Goal: Navigation & Orientation: Understand site structure

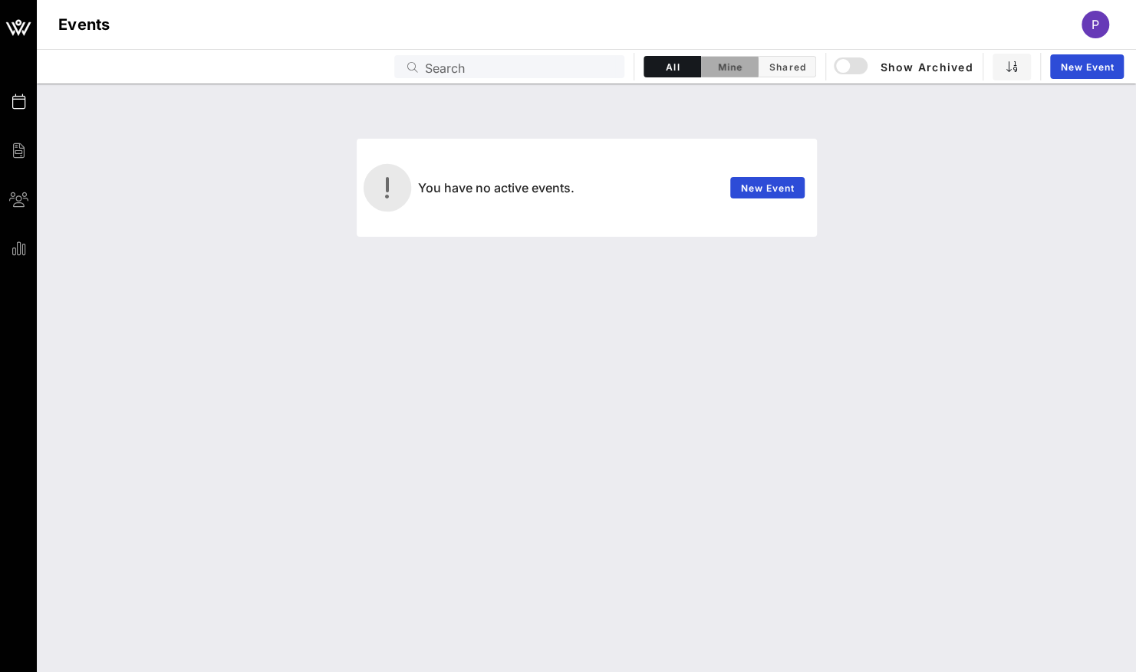
click at [730, 74] on button "Mine" at bounding box center [730, 66] width 58 height 21
click at [787, 66] on span "Shared" at bounding box center [787, 67] width 38 height 12
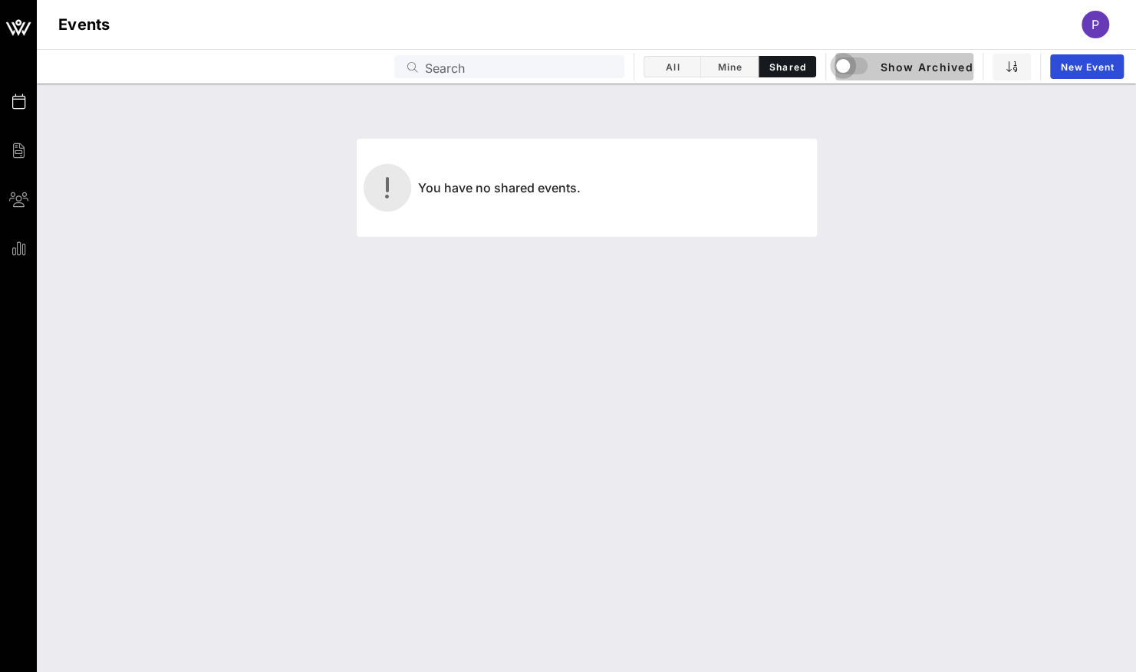
click at [851, 69] on div "button" at bounding box center [842, 65] width 21 height 21
click at [1097, 36] on div "P" at bounding box center [1095, 25] width 28 height 28
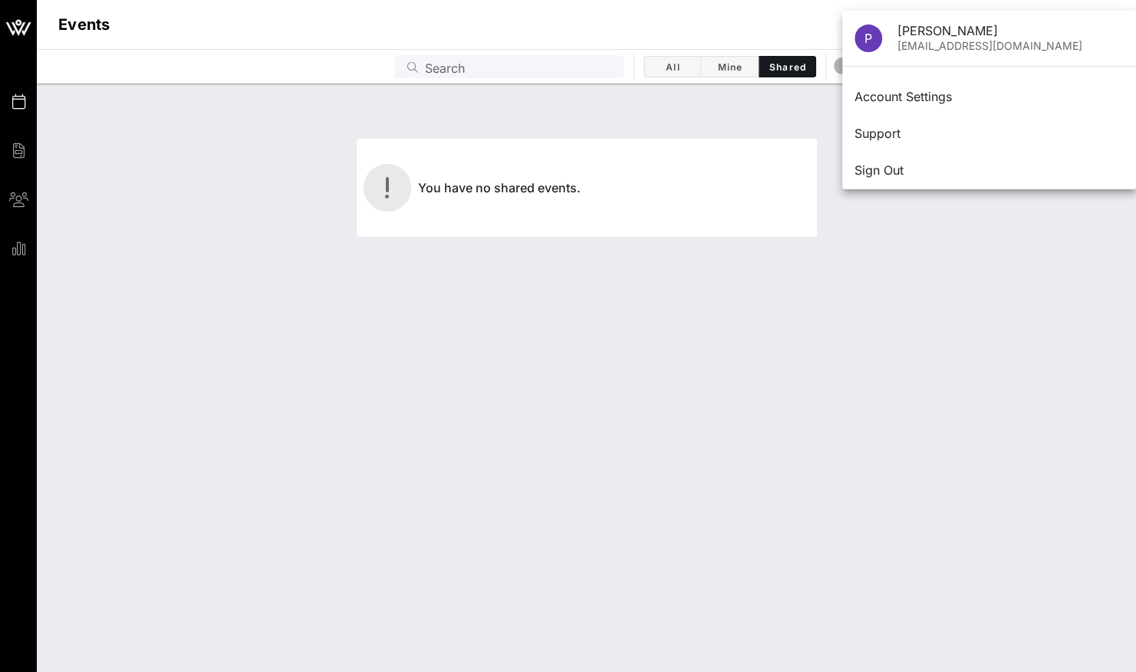
click at [761, 112] on div "You have no shared events." at bounding box center [586, 165] width 1080 height 144
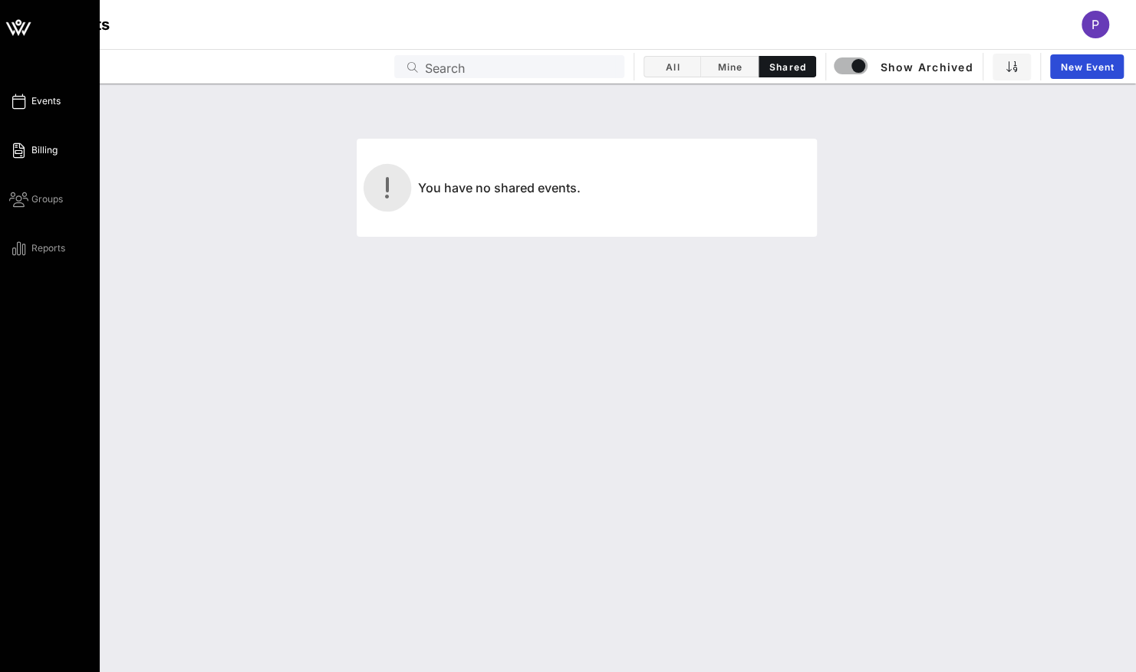
click at [23, 152] on icon at bounding box center [18, 151] width 19 height 2
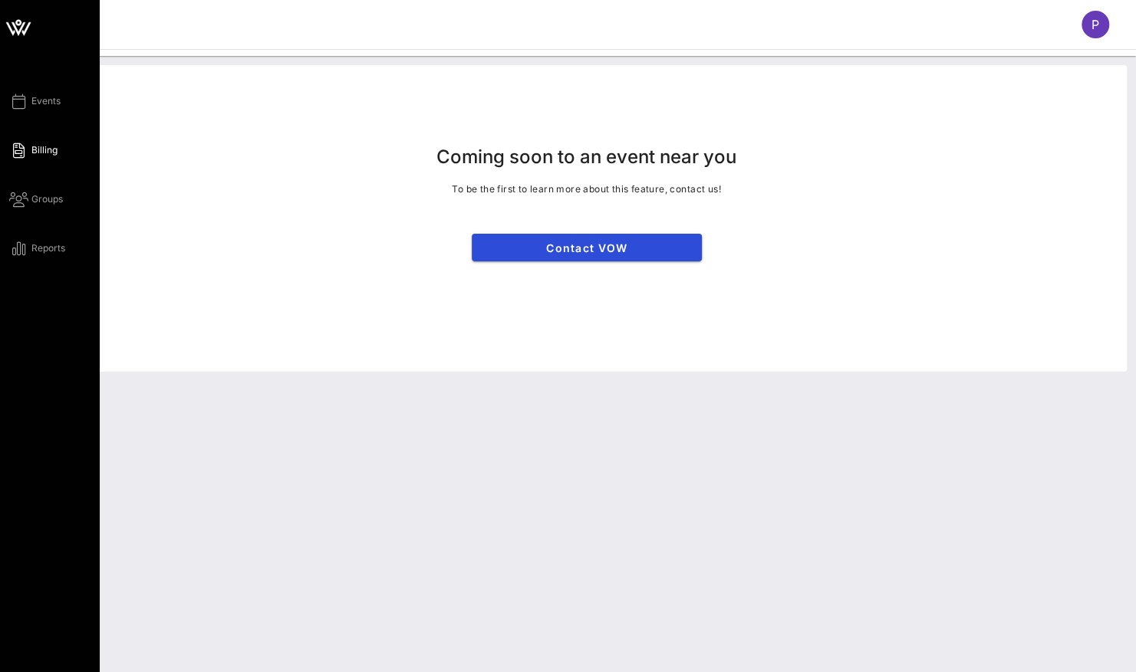
click at [29, 216] on div "Events Billing Groups Reports" at bounding box center [54, 175] width 90 height 166
click at [36, 209] on div "Events Billing Groups Reports" at bounding box center [54, 175] width 90 height 166
click at [31, 211] on div "Events Billing Groups Reports" at bounding box center [54, 175] width 90 height 166
click at [38, 204] on span "Groups" at bounding box center [46, 199] width 31 height 14
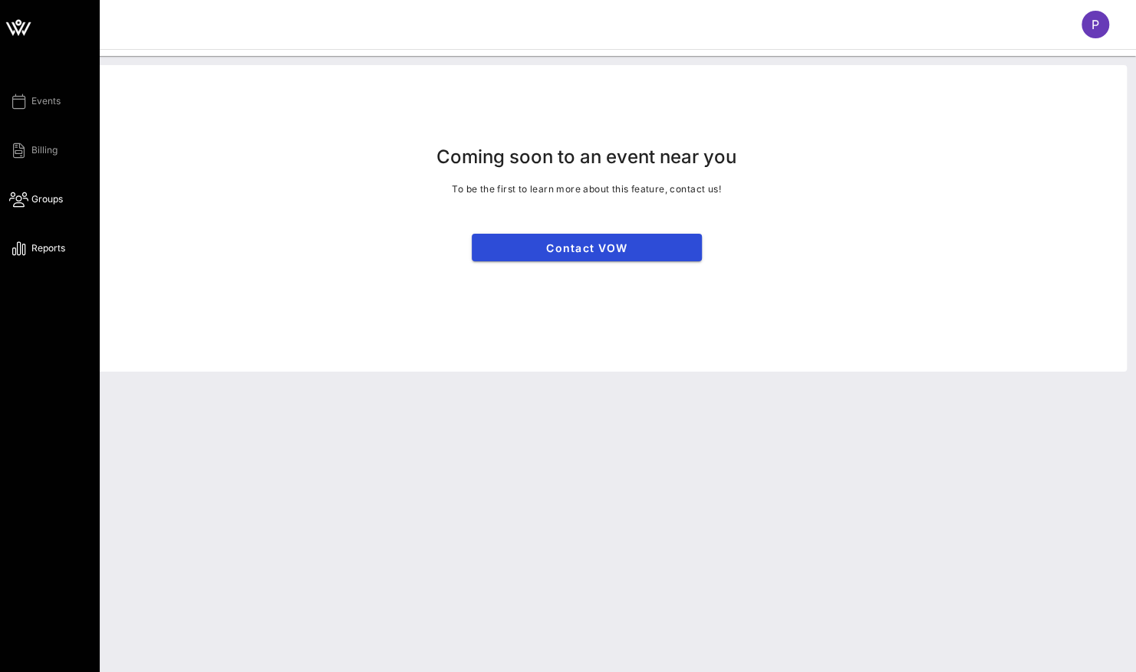
click at [44, 248] on span "Reports" at bounding box center [48, 249] width 34 height 14
click at [39, 106] on span "Events" at bounding box center [45, 101] width 29 height 14
